Goal: Task Accomplishment & Management: Complete application form

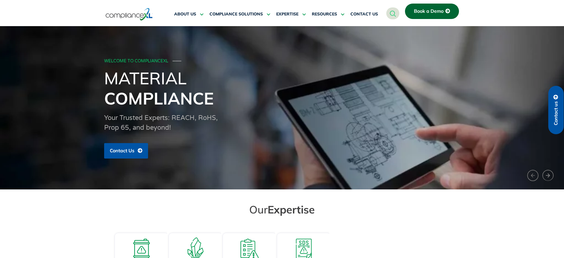
click at [428, 14] on link "Book a Demo" at bounding box center [432, 11] width 54 height 15
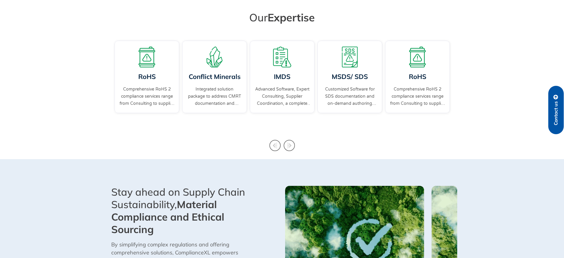
scroll to position [259, 0]
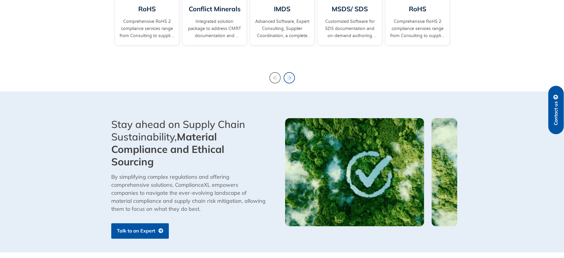
click at [290, 75] on icon "Next slide" at bounding box center [288, 77] width 11 height 11
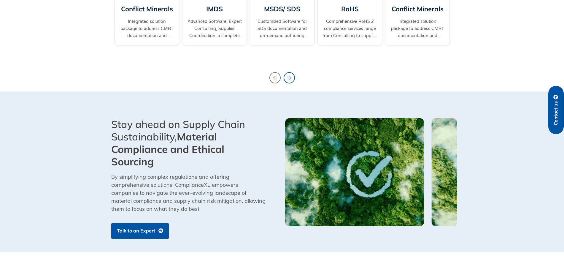
click at [290, 75] on icon "Next slide" at bounding box center [288, 77] width 11 height 11
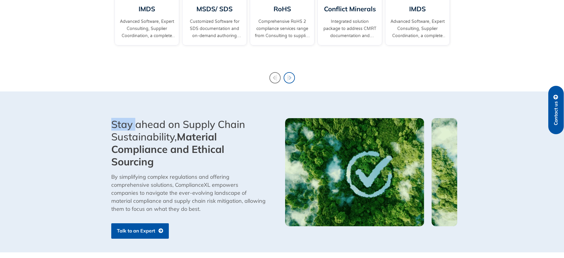
click at [290, 75] on icon "Next slide" at bounding box center [288, 77] width 11 height 11
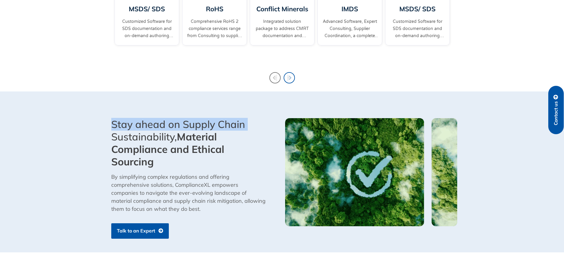
click at [290, 75] on icon "Next slide" at bounding box center [288, 77] width 11 height 11
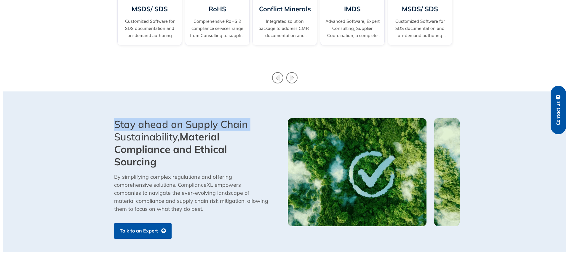
scroll to position [0, 0]
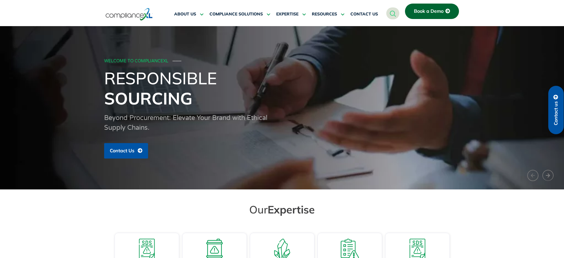
click at [420, 13] on span "Book a Demo" at bounding box center [429, 11] width 30 height 5
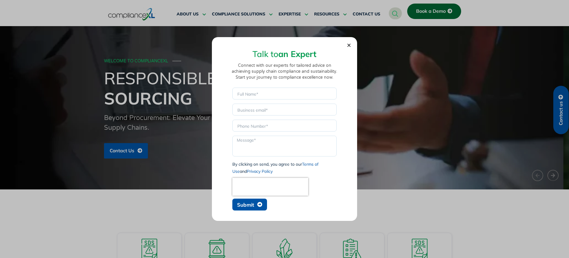
click at [247, 204] on span "Submit" at bounding box center [245, 204] width 17 height 5
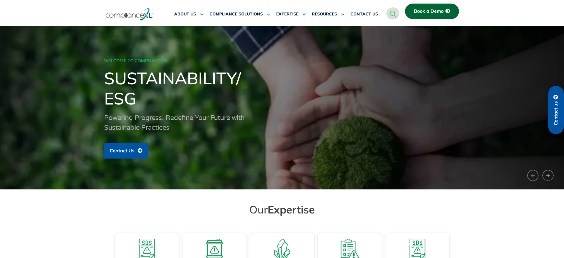
click at [429, 12] on span "Book a Demo" at bounding box center [429, 11] width 30 height 5
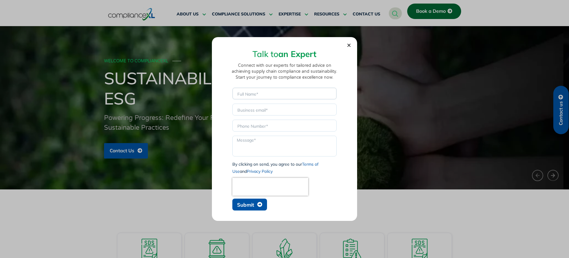
click at [277, 90] on input "Name" at bounding box center [284, 93] width 104 height 12
type input "[PERSON_NAME]"
click at [270, 112] on input "Email" at bounding box center [284, 109] width 104 height 12
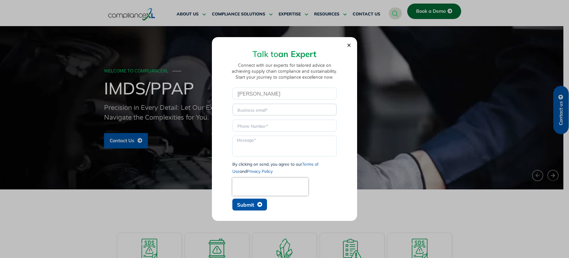
type input "[EMAIL_ADDRESS][DOMAIN_NAME]"
click at [268, 127] on input "Phone" at bounding box center [284, 125] width 104 height 12
type input "sdsadas"
click at [262, 143] on textarea "Message" at bounding box center [284, 145] width 104 height 21
type textarea "test"
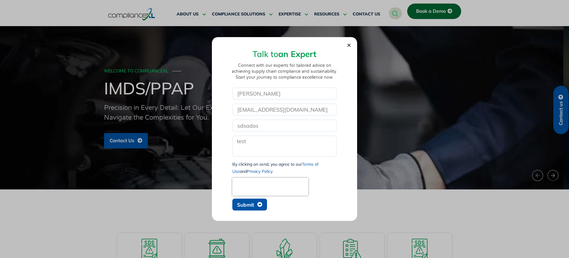
click at [250, 205] on span "Submit" at bounding box center [245, 204] width 17 height 5
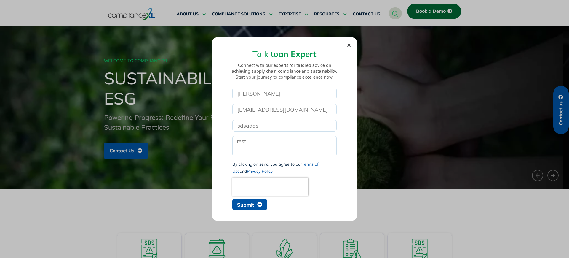
drag, startPoint x: 249, startPoint y: 201, endPoint x: 253, endPoint y: 193, distance: 9.2
click at [249, 202] on span "Submit" at bounding box center [245, 204] width 17 height 5
click at [271, 112] on input "[EMAIL_ADDRESS][DOMAIN_NAME]" at bounding box center [284, 109] width 104 height 12
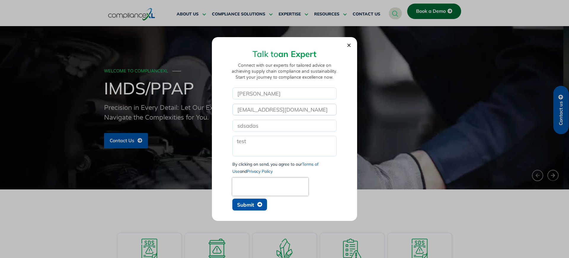
type input "[EMAIL_ADDRESS][DOMAIN_NAME]"
click at [246, 207] on span "Submit" at bounding box center [245, 204] width 17 height 5
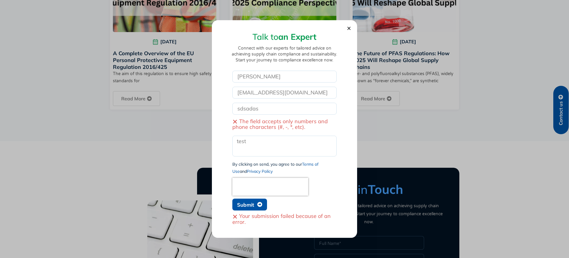
click at [347, 27] on section "Talk to an Expert Connect with our experts for tailored advice on achieving sup…" at bounding box center [285, 127] width 134 height 206
click at [349, 27] on icon "Close" at bounding box center [349, 28] width 4 height 4
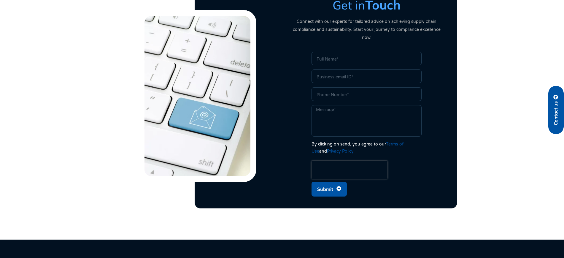
scroll to position [1526, 0]
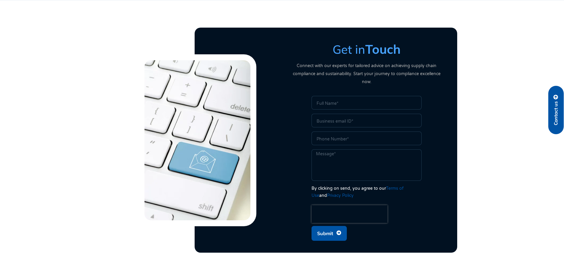
click at [330, 227] on span "Submit" at bounding box center [325, 232] width 16 height 11
click at [338, 96] on input "Name" at bounding box center [366, 103] width 110 height 14
type input "[PERSON_NAME]"
click at [344, 114] on input "Email" at bounding box center [366, 121] width 110 height 14
type input "[EMAIL_ADDRESS][DOMAIN_NAME]"
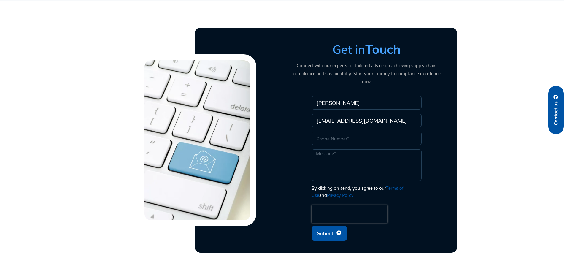
click at [359, 131] on input "Phone" at bounding box center [366, 138] width 110 height 14
type input "sdsadas"
click at [340, 156] on textarea "Message" at bounding box center [366, 164] width 110 height 31
type textarea "test"
click at [335, 227] on span "Submit" at bounding box center [329, 232] width 24 height 11
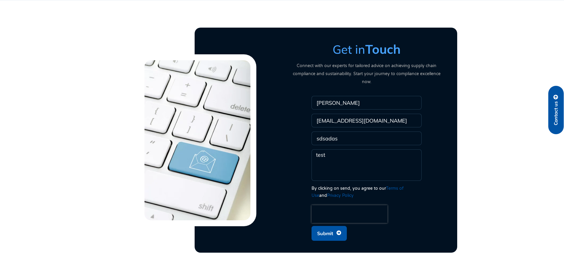
click at [333, 227] on span "Submit" at bounding box center [325, 232] width 16 height 11
click at [355, 114] on input "[EMAIL_ADDRESS][DOMAIN_NAME]" at bounding box center [366, 121] width 110 height 14
click at [358, 114] on input "[EMAIL_ADDRESS][DOMAIN_NAME]" at bounding box center [366, 121] width 110 height 14
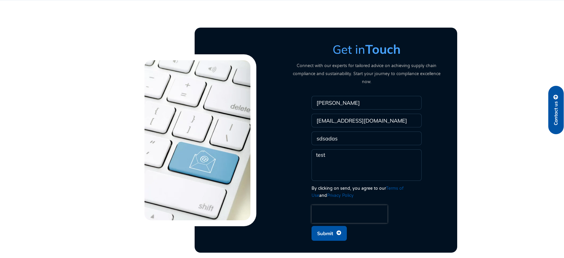
type input "[EMAIL_ADDRESS][DOMAIN_NAME]"
click at [328, 227] on span "Submit" at bounding box center [325, 232] width 16 height 11
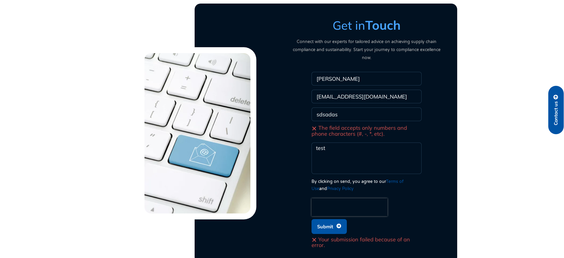
scroll to position [1563, 0]
